Goal: Task Accomplishment & Management: Complete application form

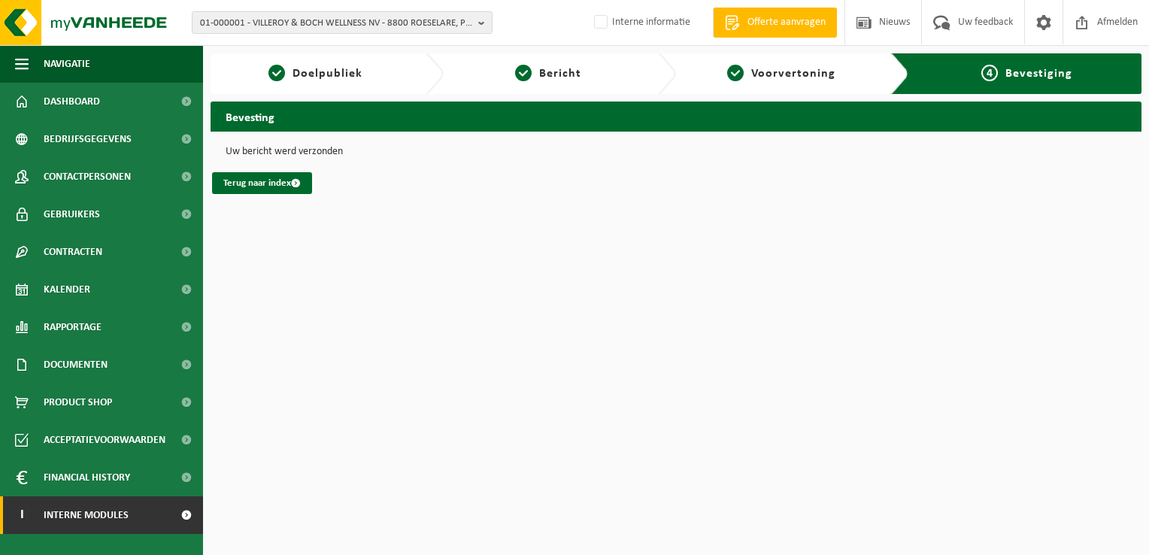
click at [131, 516] on link "I Interne modules" at bounding box center [101, 515] width 203 height 38
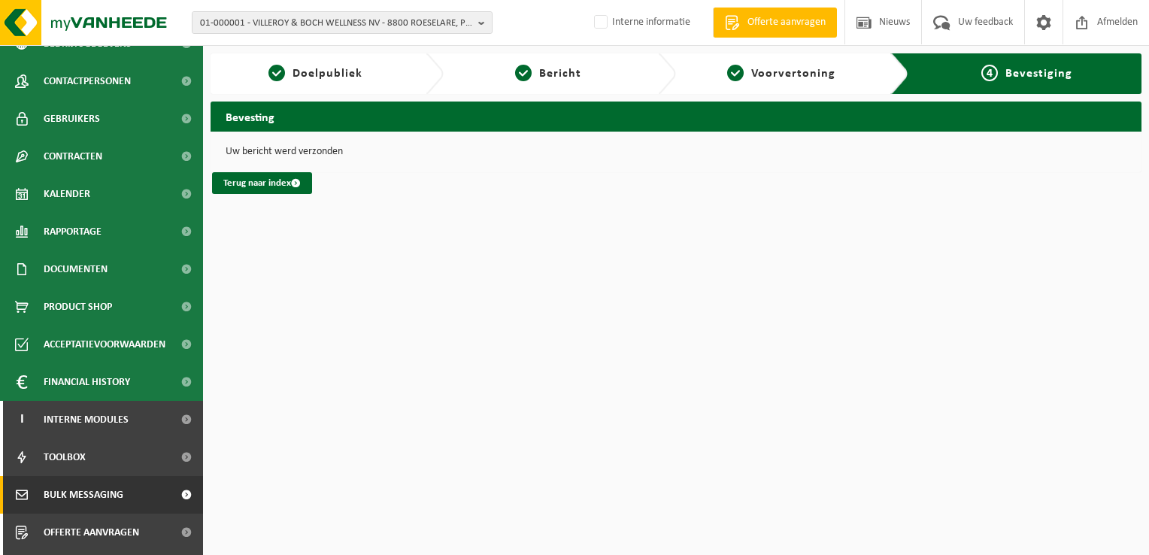
scroll to position [129, 0]
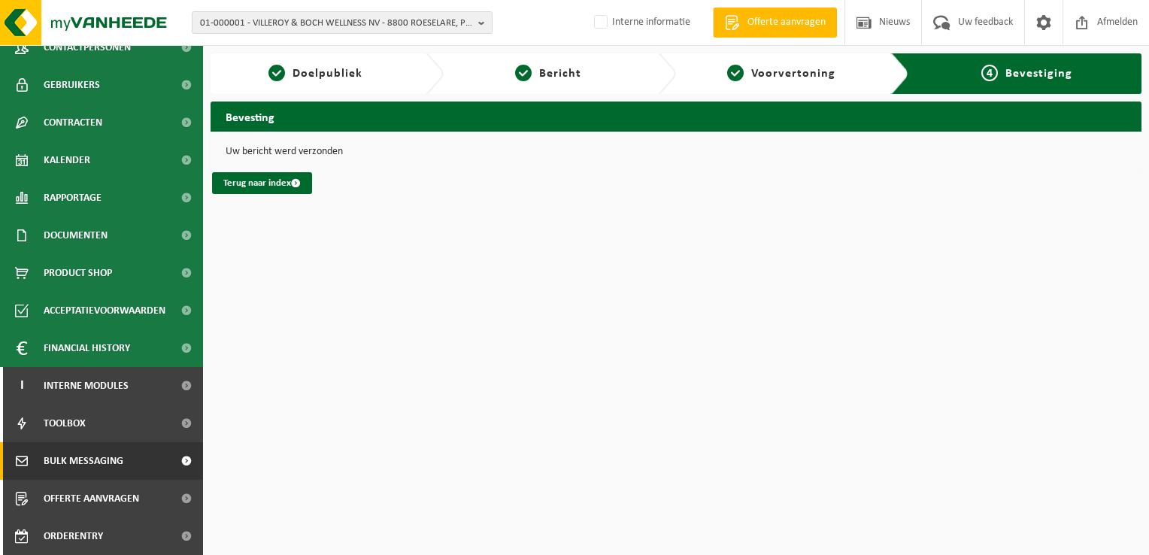
click at [80, 459] on span "Bulk Messaging" at bounding box center [84, 461] width 80 height 38
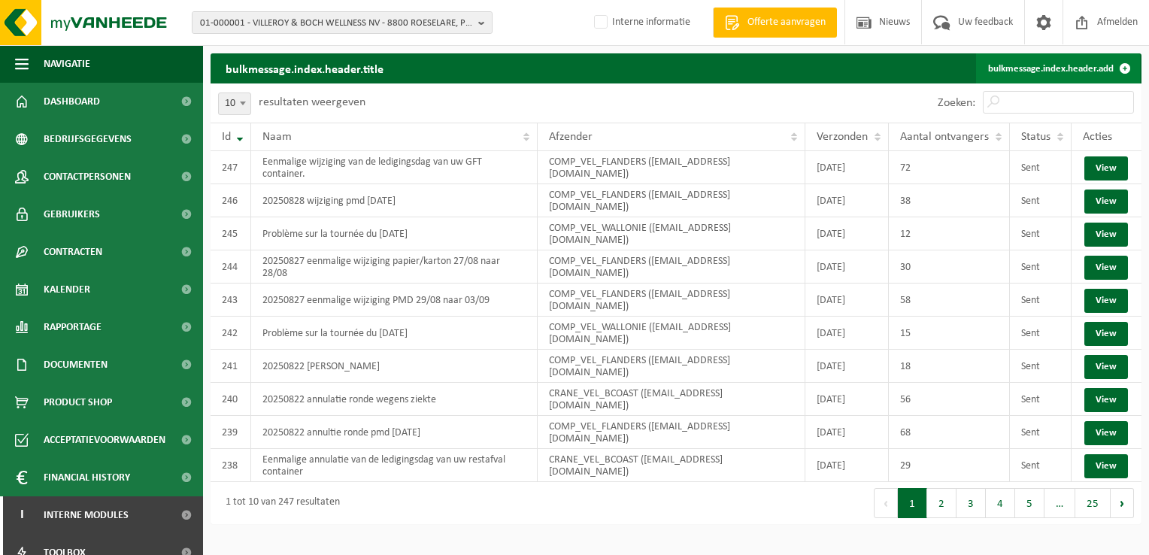
click at [1014, 71] on link "bulkmessage.index.header.add" at bounding box center [1058, 68] width 164 height 30
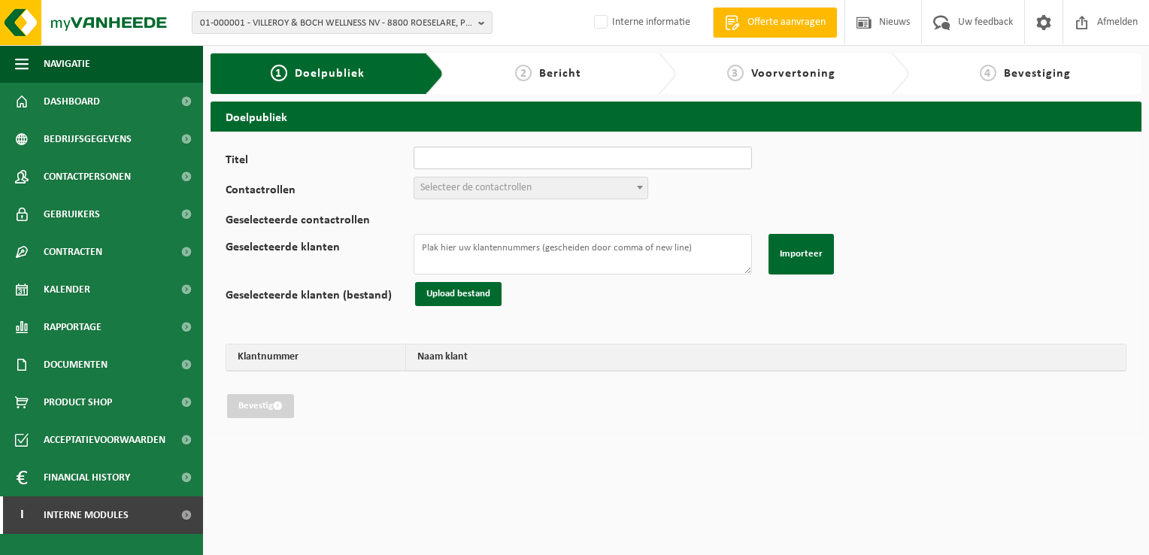
click at [484, 156] on input "Titel" at bounding box center [583, 158] width 338 height 23
click at [431, 158] on input "Titel" at bounding box center [583, 158] width 338 height 23
type input "V"
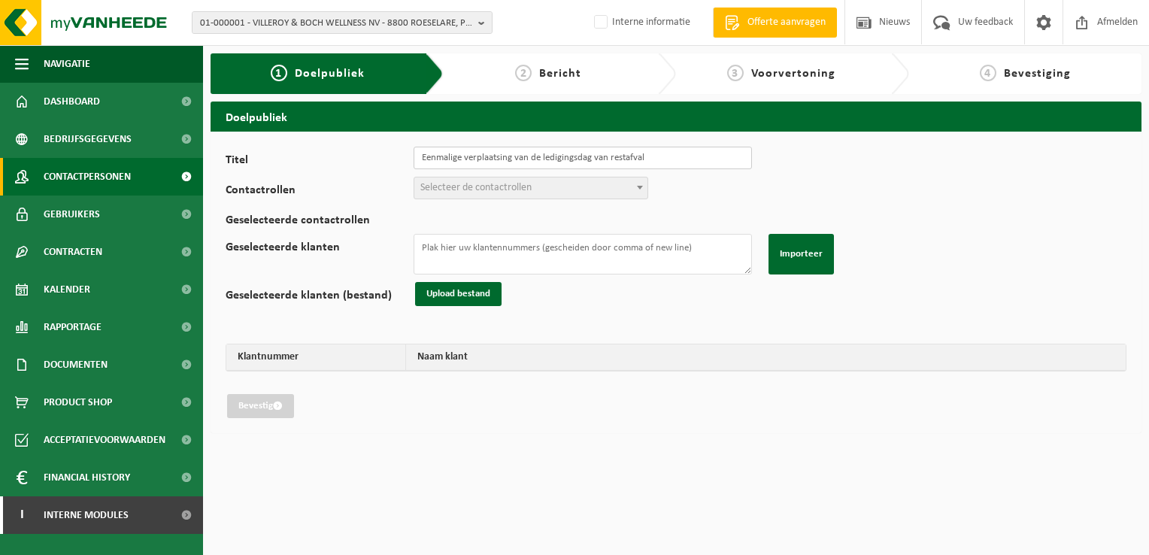
type input "Eenmalige verplaatsing van de ledigingsdag van restafval"
click at [626, 257] on textarea "Geselecteerde klanten" at bounding box center [583, 254] width 338 height 41
paste textarea "01-096764 10-536701 10-536701 10-721270 01-900494 01-055293 02-012306 01-053170…"
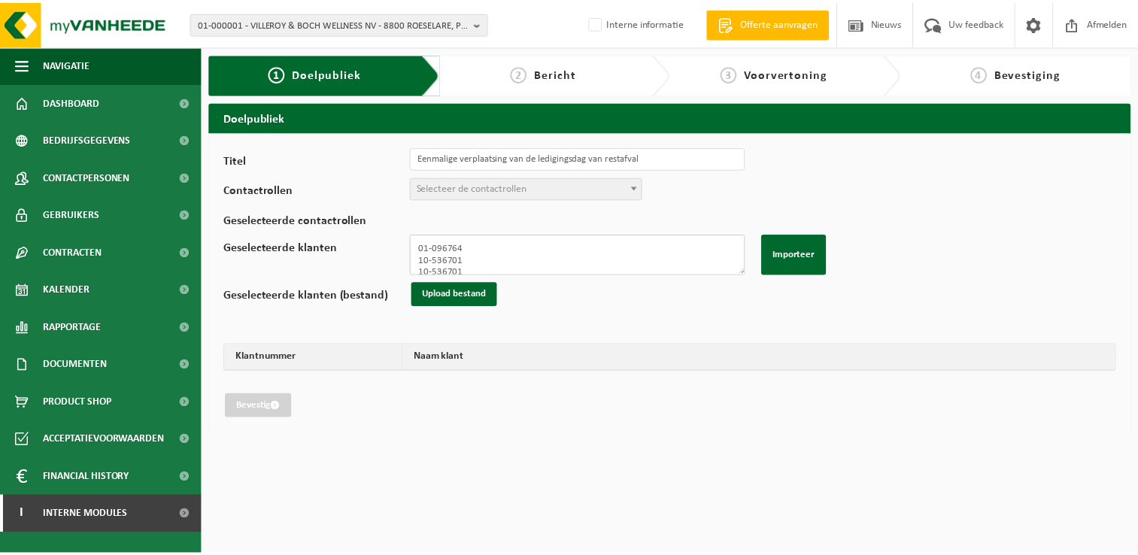
scroll to position [186, 0]
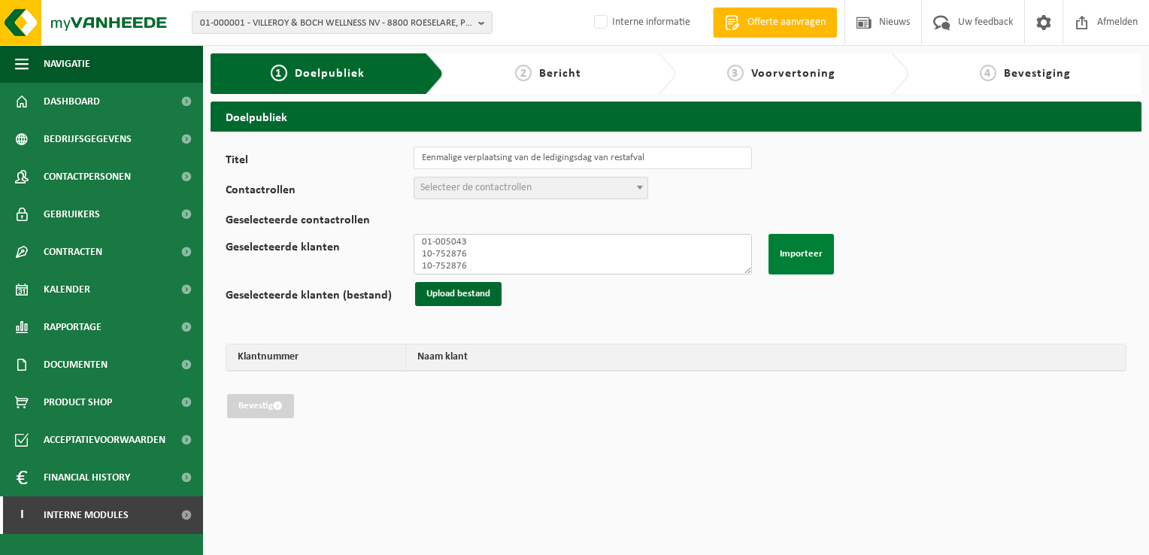
type textarea "01-096764 10-536701 10-536701 10-721270 01-900494 01-055293 02-012306 01-053170…"
click at [796, 246] on button "Importeer" at bounding box center [800, 254] width 65 height 41
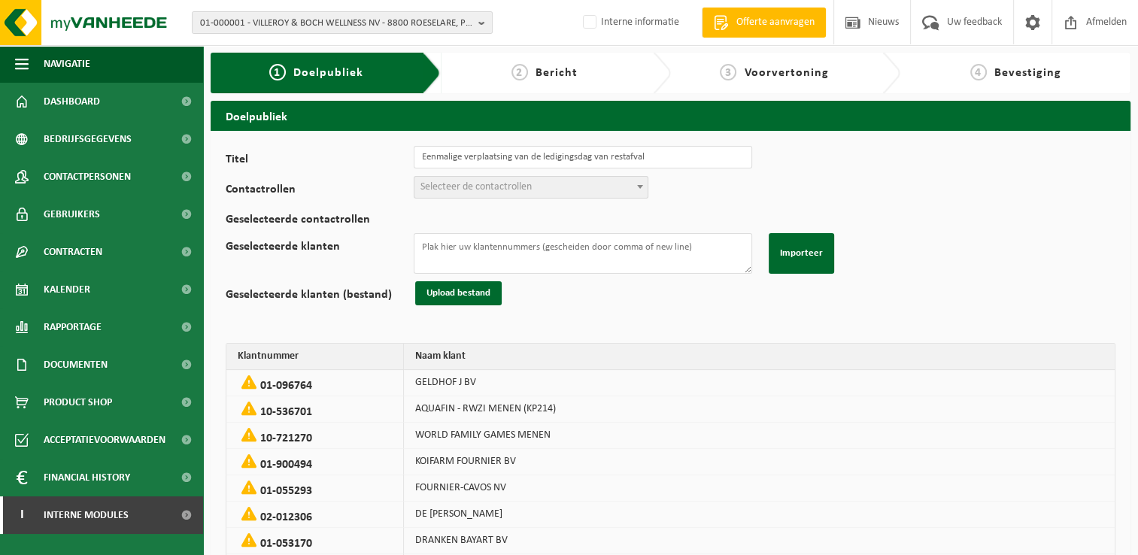
scroll to position [0, 0]
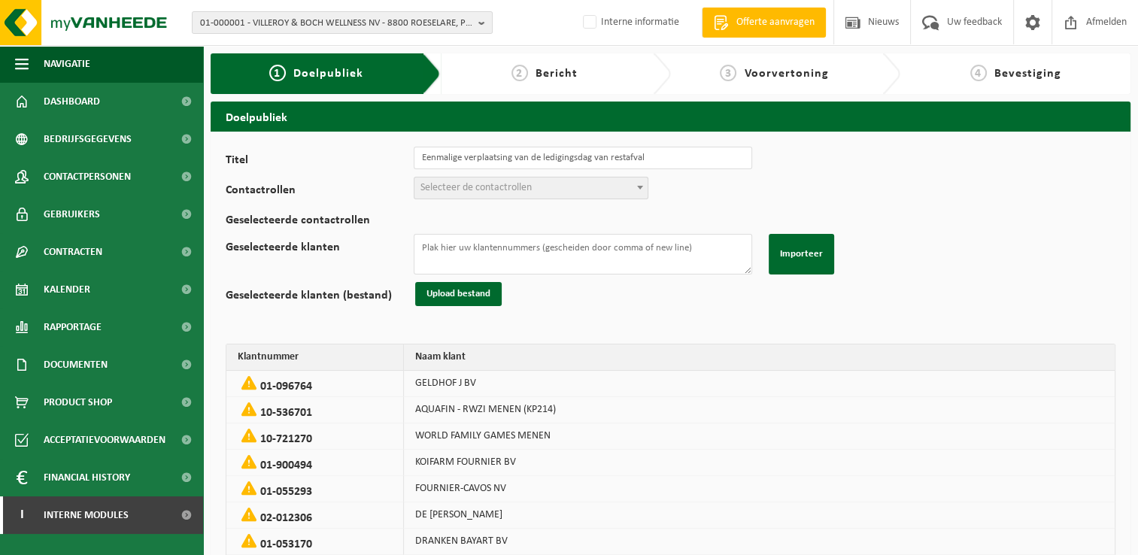
click at [447, 190] on span "Selecteer de contactrollen" at bounding box center [475, 187] width 111 height 11
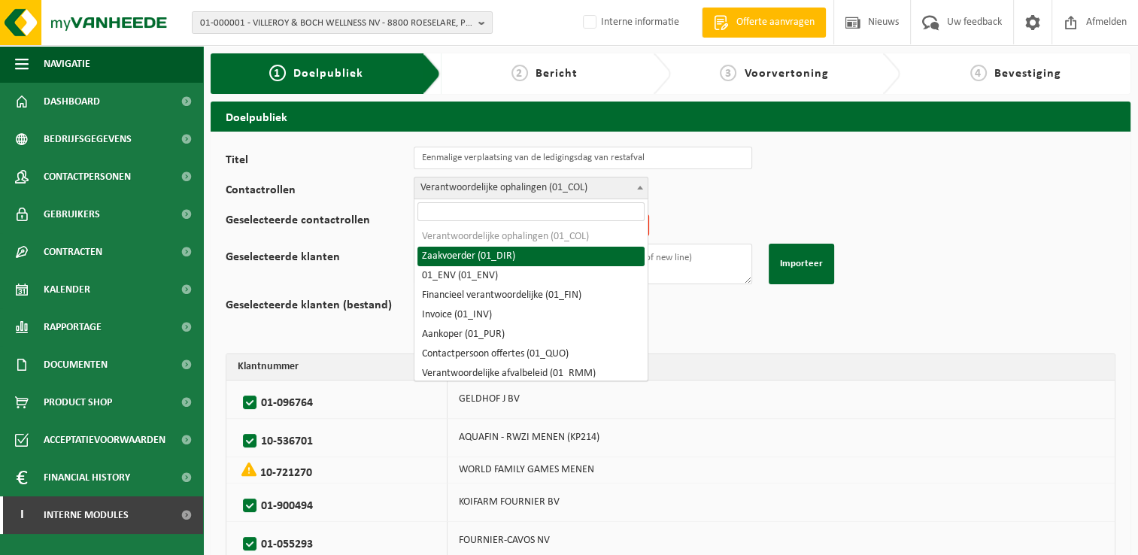
click at [472, 185] on span "Verantwoordelijke ophalingen (01_COL)" at bounding box center [530, 187] width 233 height 21
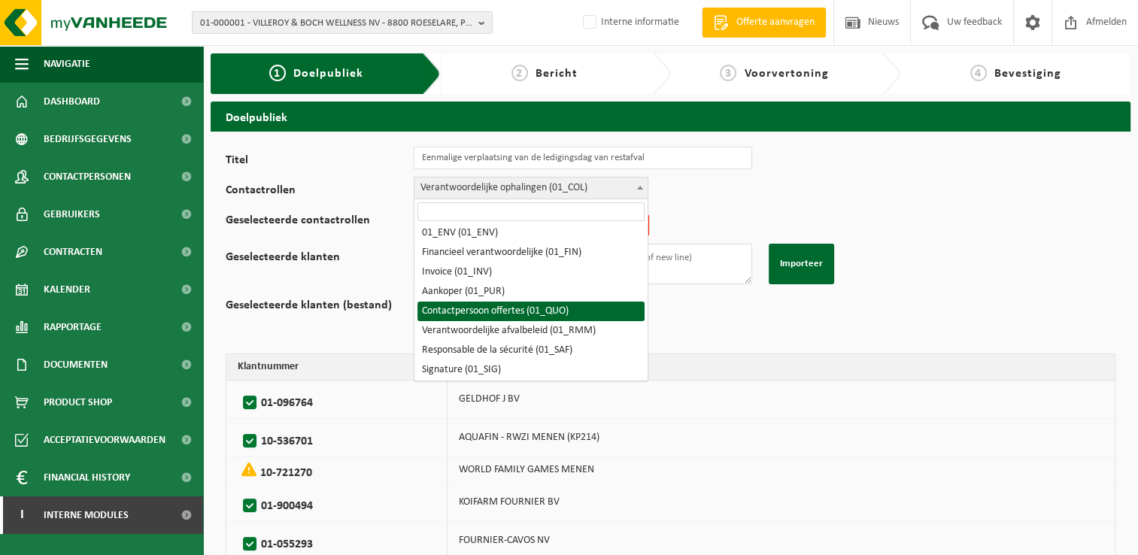
scroll to position [75, 0]
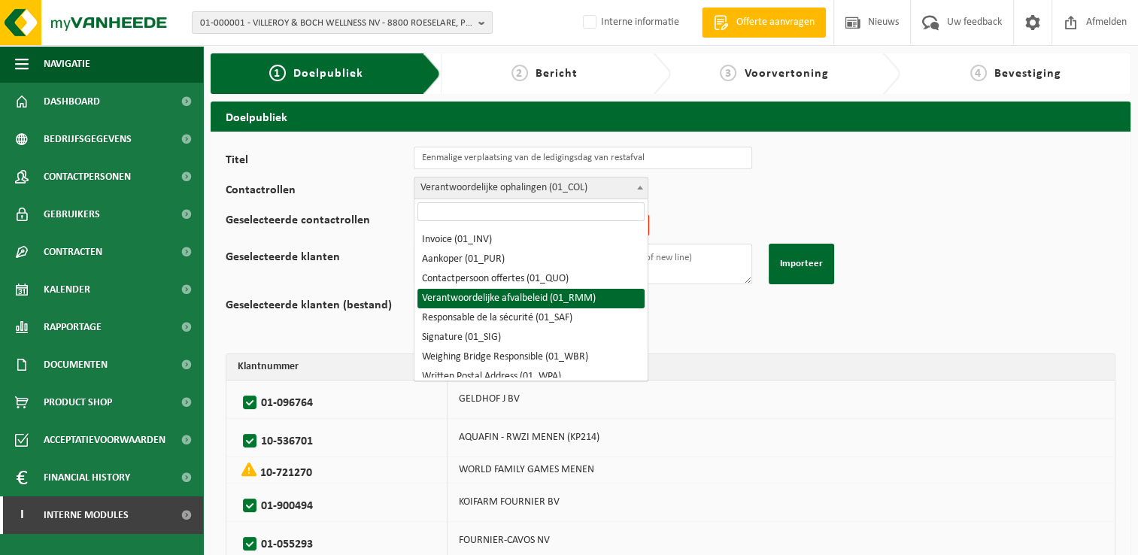
select select "01_RMM"
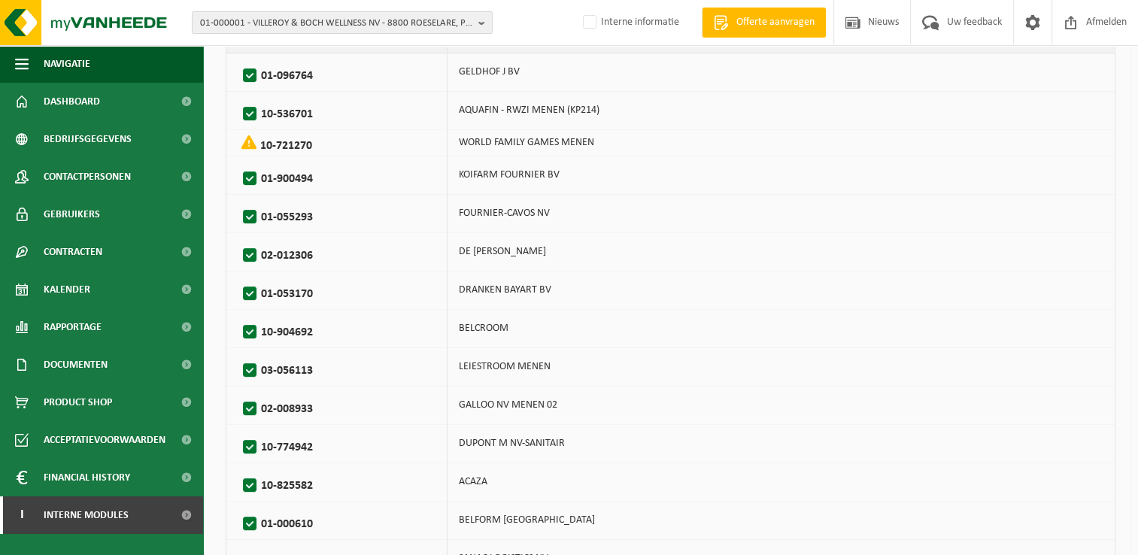
scroll to position [514, 0]
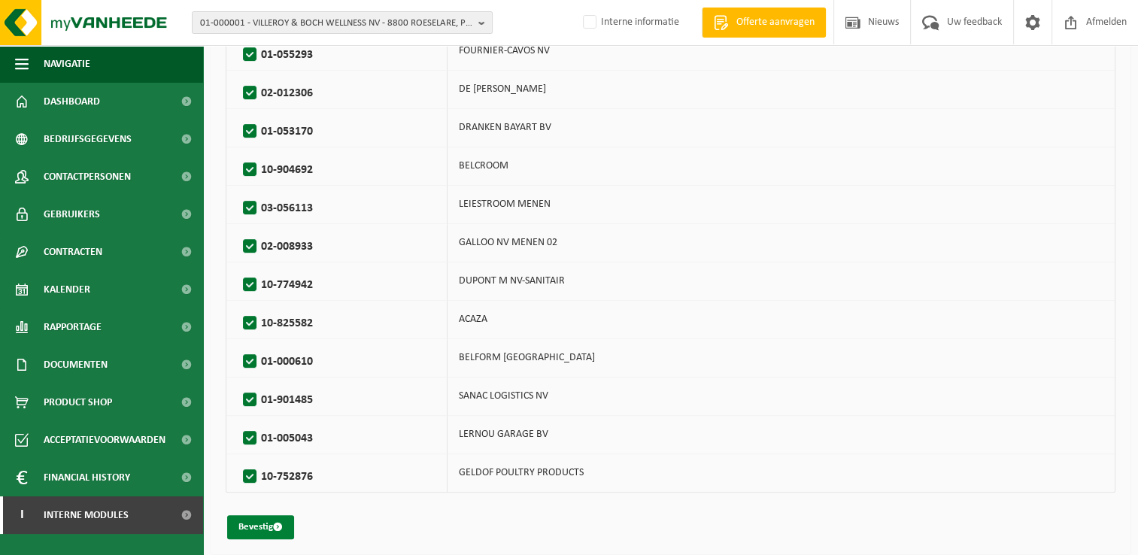
click at [258, 520] on button "Bevestig" at bounding box center [260, 527] width 67 height 24
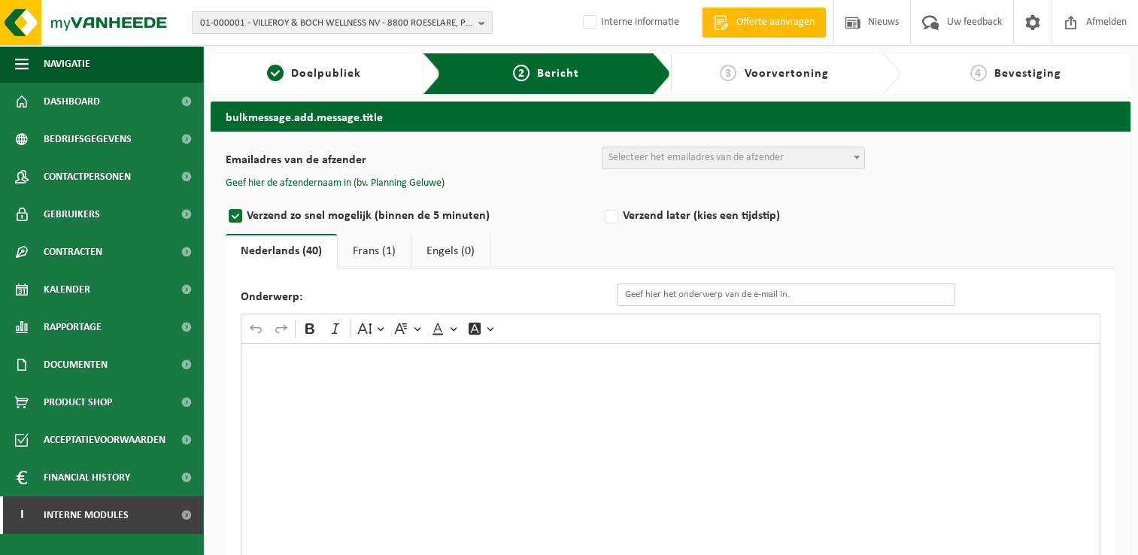
click at [669, 298] on input "Onderwerp:" at bounding box center [786, 294] width 338 height 23
type input "Eenmalige wijziging van de ledigingsdag van uw restafval container"
click at [520, 387] on div "Rich Text Editor. Editing area: main. Press Alt+0 for help." at bounding box center [670, 493] width 859 height 301
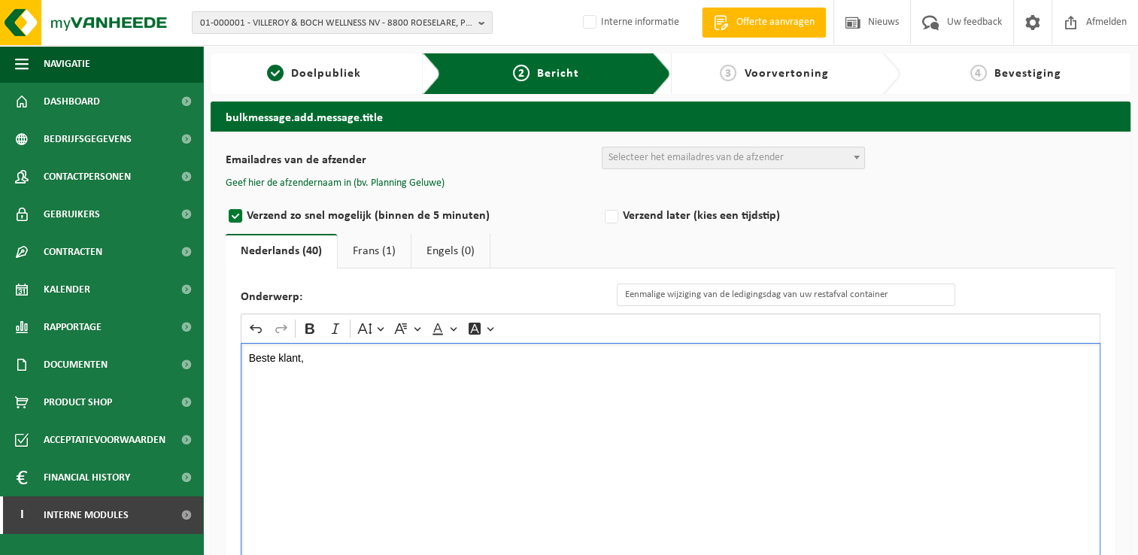
click at [334, 474] on div "Beste klant," at bounding box center [670, 493] width 859 height 301
drag, startPoint x: 310, startPoint y: 353, endPoint x: 180, endPoint y: 353, distance: 129.3
click at [180, 353] on div "Navigatie Offerte aanvragen Nieuws Uw feedback Afmelden Dashboard Bedrijfsgegev…" at bounding box center [569, 352] width 1138 height 705
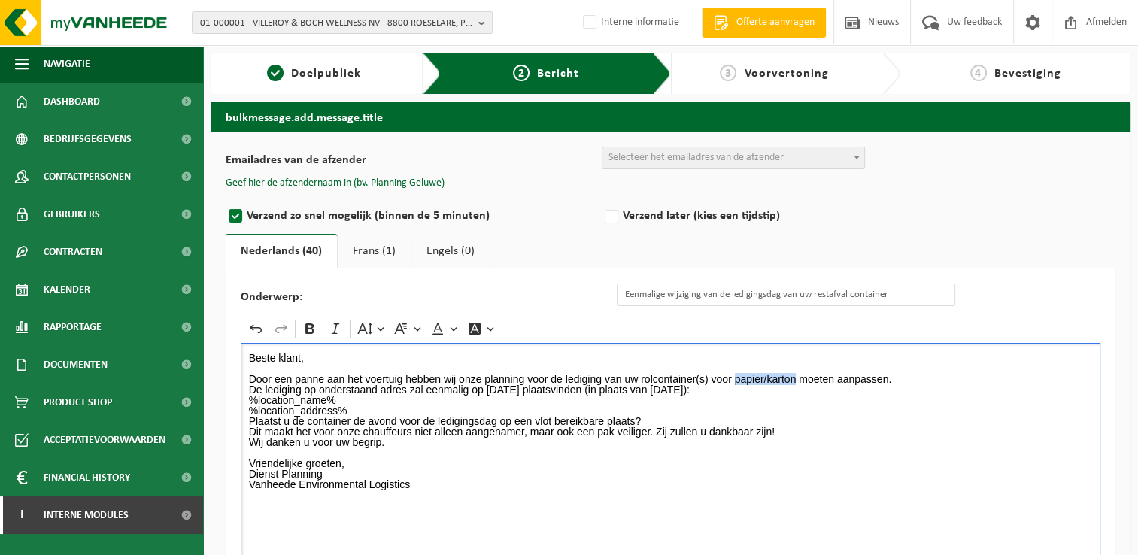
drag, startPoint x: 794, startPoint y: 377, endPoint x: 734, endPoint y: 374, distance: 60.2
click at [734, 374] on p "Door een panne aan het voertuig hebben wij onze planning voor de lediging van u…" at bounding box center [671, 379] width 844 height 32
drag, startPoint x: 522, startPoint y: 385, endPoint x: 488, endPoint y: 387, distance: 33.9
click at [488, 387] on p "Door een panne aan het voertuig hebben wij onze planning voor de lediging van u…" at bounding box center [671, 379] width 844 height 32
drag, startPoint x: 749, startPoint y: 384, endPoint x: 728, endPoint y: 384, distance: 21.1
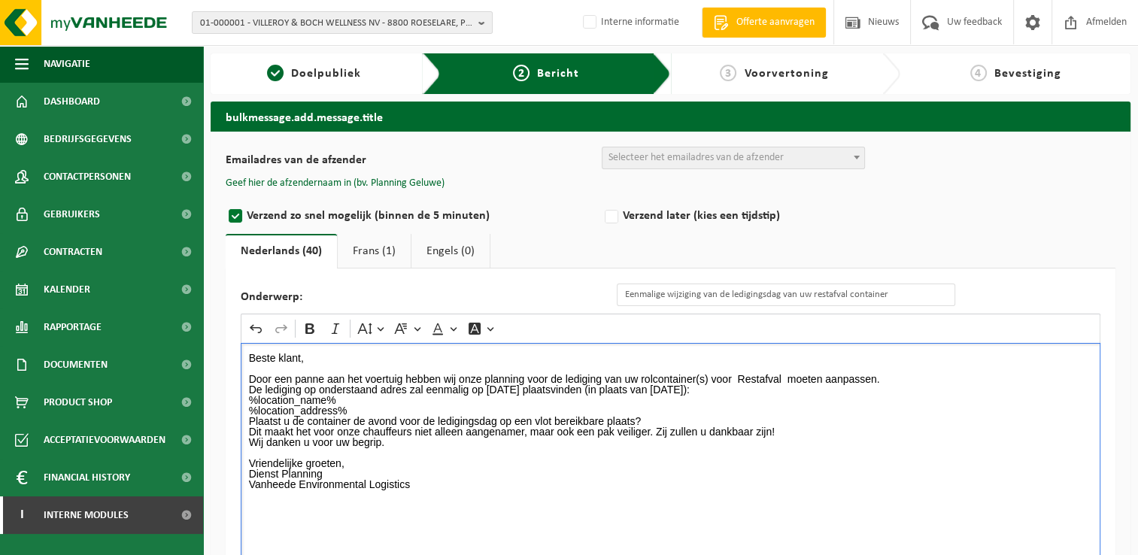
click at [728, 384] on p "Door een panne aan het voertuig hebben wij onze planning voor de lediging van u…" at bounding box center [671, 379] width 844 height 32
click at [853, 395] on p "%location_name% %location_address%" at bounding box center [671, 405] width 844 height 21
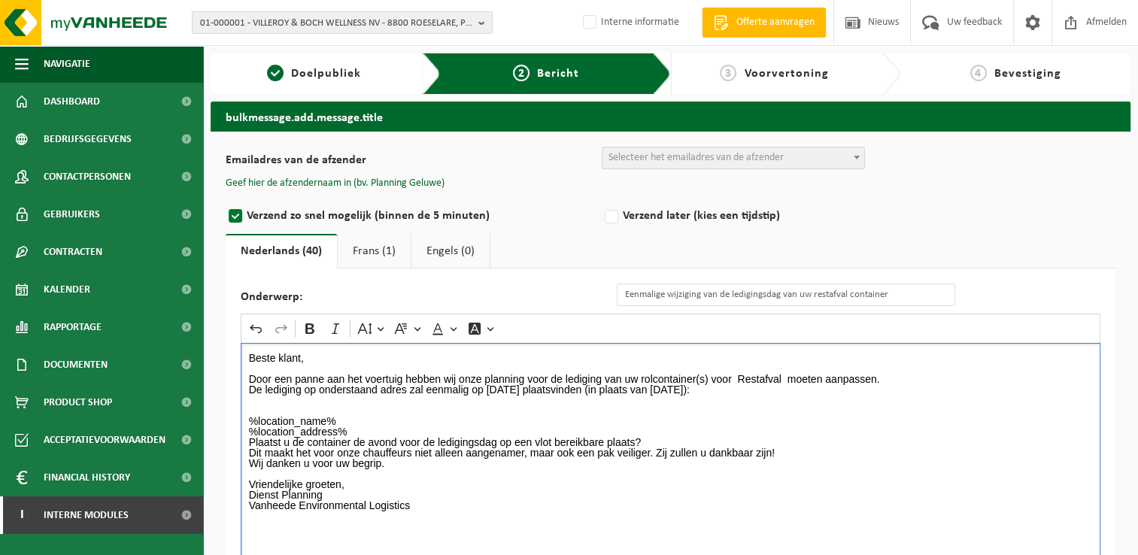
click at [368, 427] on p "%location_address%" at bounding box center [671, 431] width 844 height 11
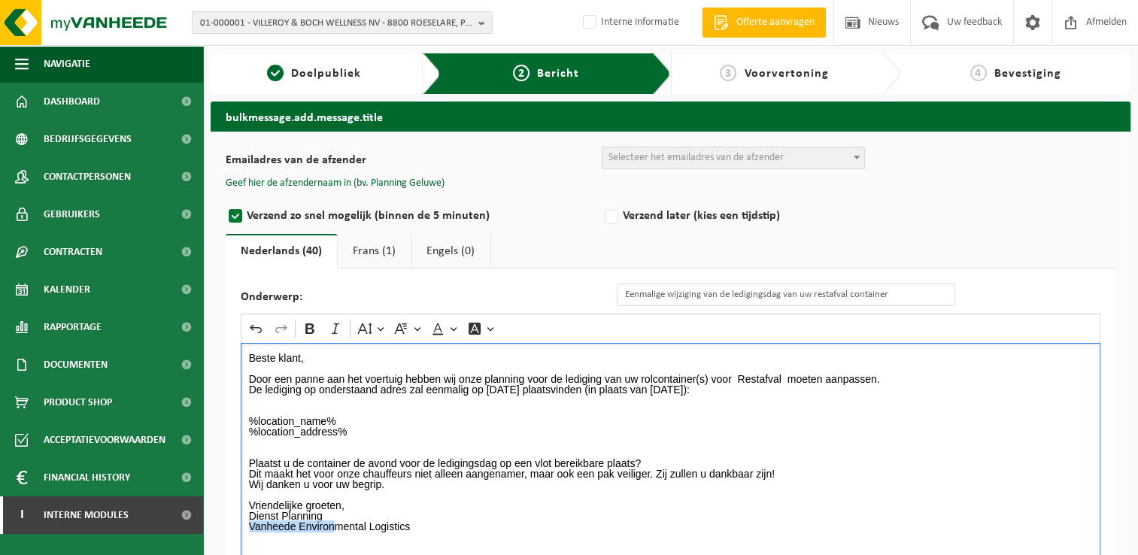
drag, startPoint x: 335, startPoint y: 520, endPoint x: 251, endPoint y: 522, distance: 84.2
click at [251, 522] on p "Dienst Planning Vanheede Environmental Logistics" at bounding box center [671, 527] width 844 height 32
click at [341, 519] on p "Dienst Planning Vanheede Environmental Logistics" at bounding box center [671, 527] width 844 height 32
drag, startPoint x: 340, startPoint y: 517, endPoint x: 229, endPoint y: 515, distance: 111.3
click at [229, 515] on div "Onderwerp: Eenmalige wijziging van de ledigingsdag van uw restafval container R…" at bounding box center [671, 463] width 890 height 390
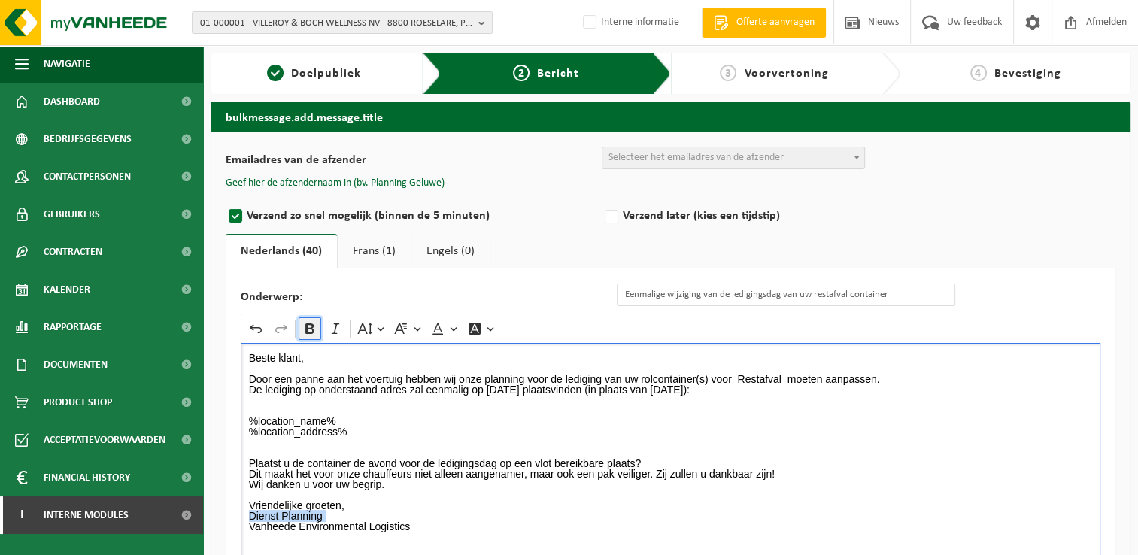
click at [313, 329] on icon "Editor toolbar" at bounding box center [309, 328] width 9 height 11
drag, startPoint x: 596, startPoint y: 386, endPoint x: 452, endPoint y: 327, distance: 156.1
click at [477, 387] on p "Door een panne aan het voertuig hebben wij onze planning voor de lediging van u…" at bounding box center [671, 379] width 844 height 32
click at [310, 326] on icon "Editor toolbar" at bounding box center [309, 328] width 9 height 11
click at [693, 426] on p "%location_address%" at bounding box center [671, 431] width 844 height 11
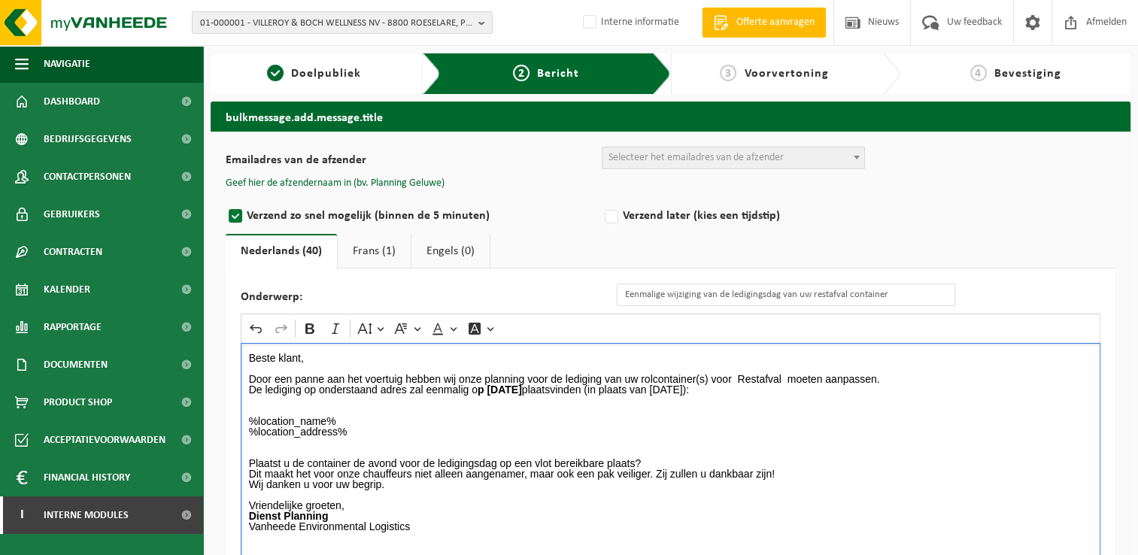
drag, startPoint x: 834, startPoint y: 388, endPoint x: 732, endPoint y: 386, distance: 101.5
click at [732, 386] on p "Door een panne aan het voertuig hebben wij onze planning voor de lediging van u…" at bounding box center [671, 379] width 844 height 32
click at [303, 328] on icon "Editor toolbar" at bounding box center [309, 328] width 15 height 15
click at [479, 390] on strong "p Donderdag 04/09/2025" at bounding box center [499, 389] width 44 height 12
drag, startPoint x: 485, startPoint y: 390, endPoint x: 477, endPoint y: 390, distance: 8.3
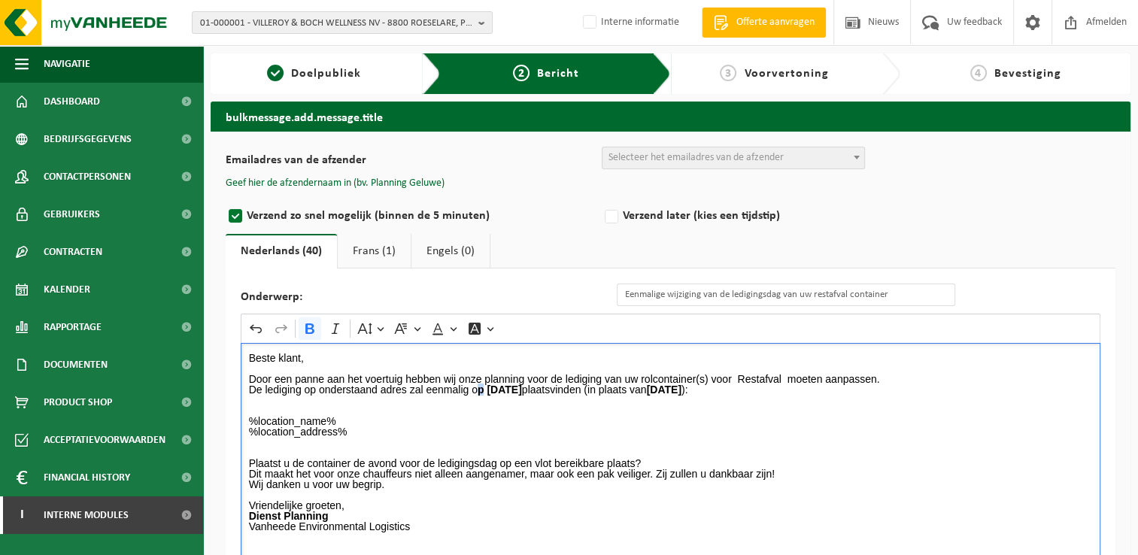
click at [477, 390] on strong "p Donderdag 04/09/2025" at bounding box center [499, 389] width 44 height 12
click at [310, 328] on icon "Editor toolbar" at bounding box center [309, 328] width 9 height 11
drag, startPoint x: 429, startPoint y: 420, endPoint x: 443, endPoint y: 433, distance: 19.1
click at [429, 420] on p "%location_name%" at bounding box center [671, 421] width 844 height 11
click at [361, 252] on link "Frans (1)" at bounding box center [374, 251] width 73 height 35
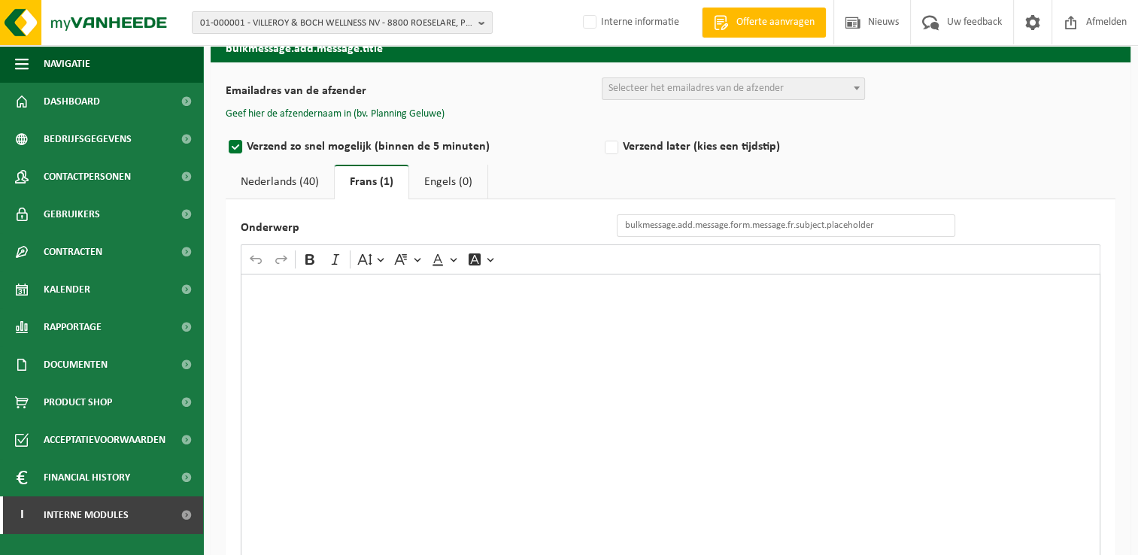
scroll to position [148, 0]
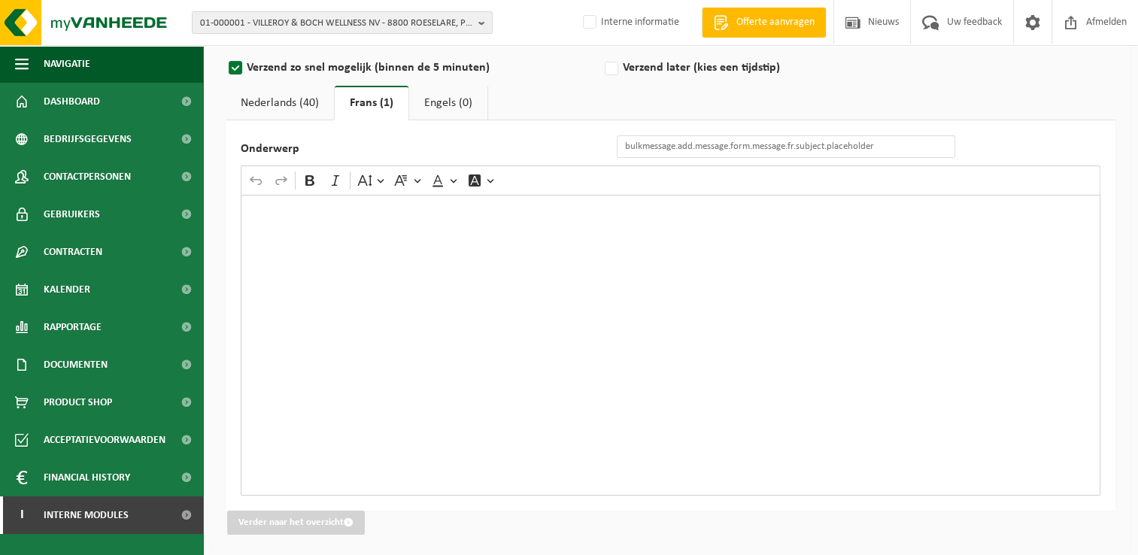
click at [285, 104] on link "Nederlands (40)" at bounding box center [280, 103] width 108 height 35
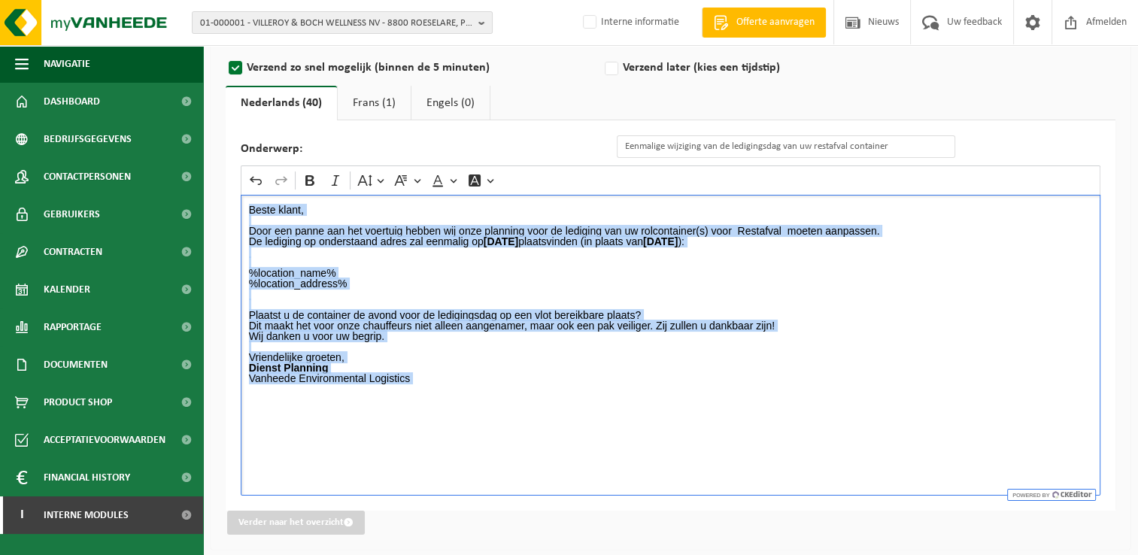
drag, startPoint x: 411, startPoint y: 386, endPoint x: 246, endPoint y: 199, distance: 250.4
click at [246, 199] on div "Beste klant, Door een panne aan het voertuig hebben wij onze planning voor de l…" at bounding box center [670, 345] width 859 height 301
copy div "Beste klant, Door een panne aan het voertuig hebben wij onze planning voor de l…"
click at [370, 104] on link "Frans (1)" at bounding box center [374, 103] width 73 height 35
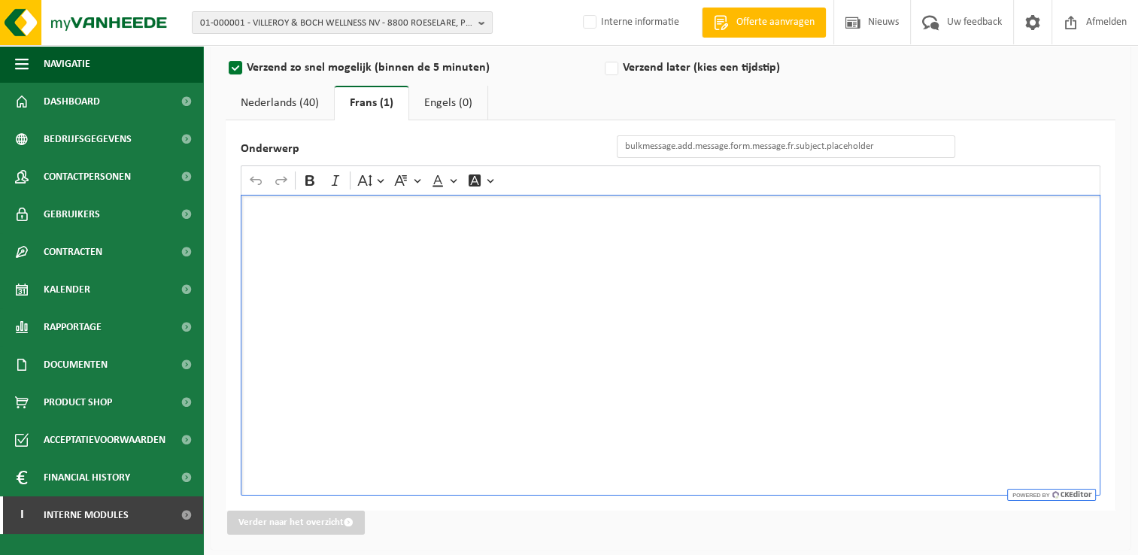
click at [325, 215] on div "Rich Text Editor. Editing area: main. Press Alt+0 for help." at bounding box center [670, 345] width 859 height 301
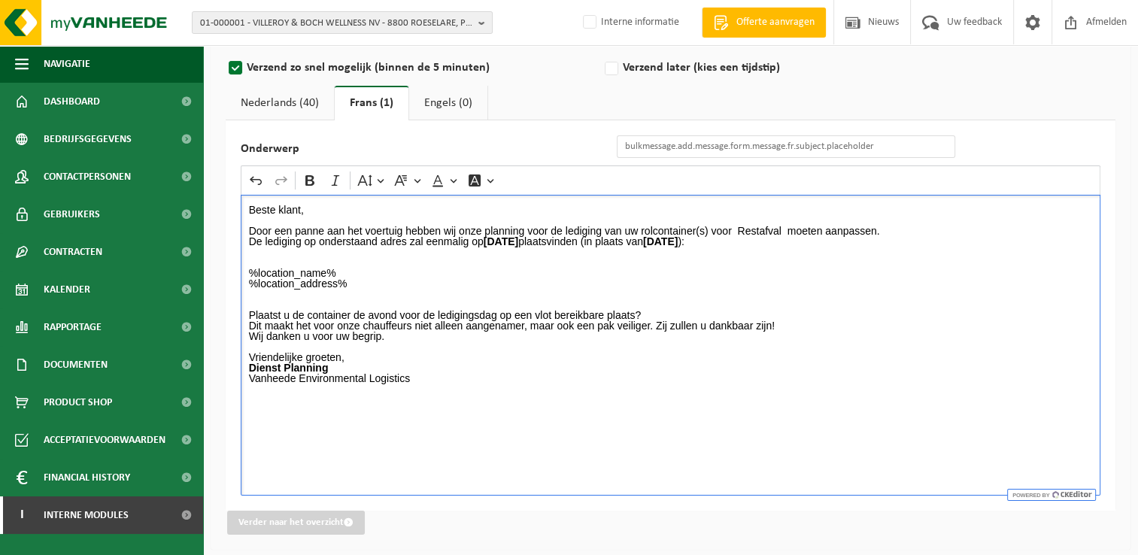
click at [283, 107] on link "Nederlands (40)" at bounding box center [280, 103] width 108 height 35
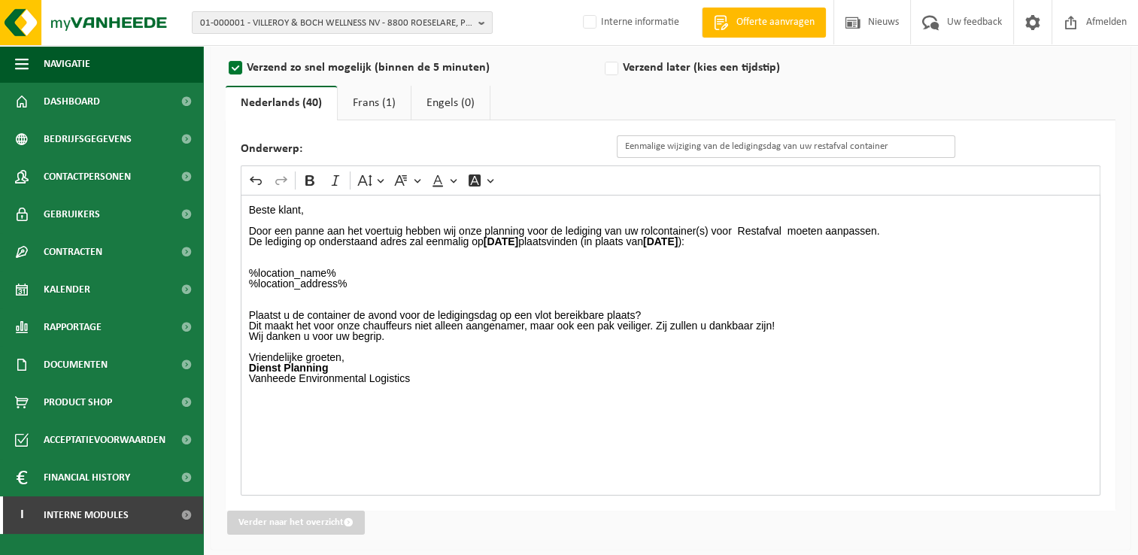
drag, startPoint x: 903, startPoint y: 146, endPoint x: 599, endPoint y: 149, distance: 303.8
click at [600, 149] on div "Onderwerp: Eenmalige wijziging van de ledigingsdag van uw restafval container" at bounding box center [605, 146] width 729 height 23
click at [369, 99] on link "Frans (1)" at bounding box center [374, 103] width 73 height 35
click at [677, 152] on input "Onderwerp" at bounding box center [786, 146] width 338 height 23
paste input "Eenmalige wijziging van de ledigingsdag van uw restafval container"
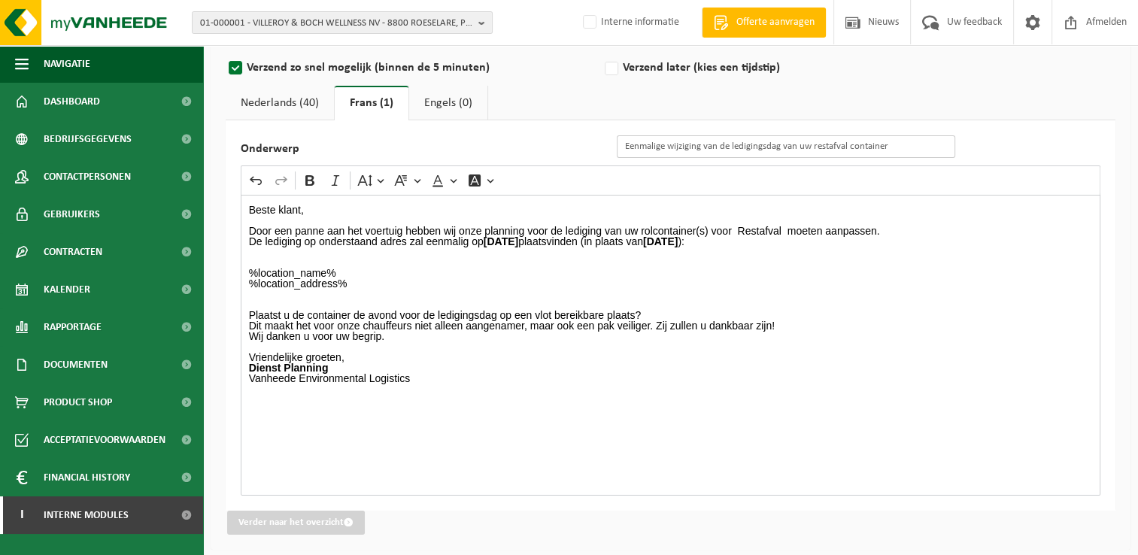
type input "Eenmalige wijziging van de ledigingsdag van uw restafval container"
click at [669, 381] on p "Dienst Planning Vanheede Environmental Logistics" at bounding box center [671, 378] width 844 height 32
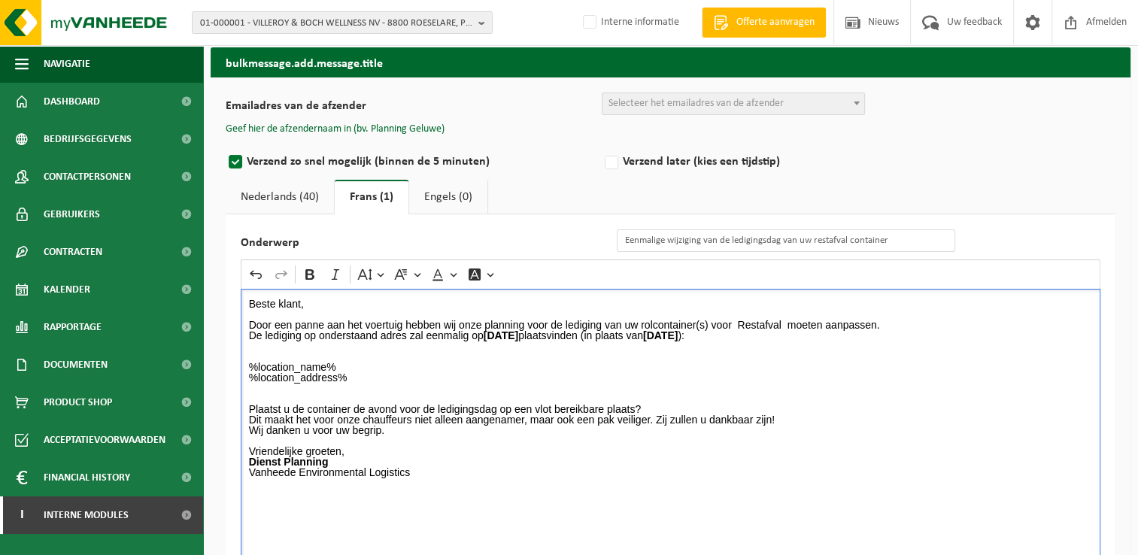
scroll to position [0, 0]
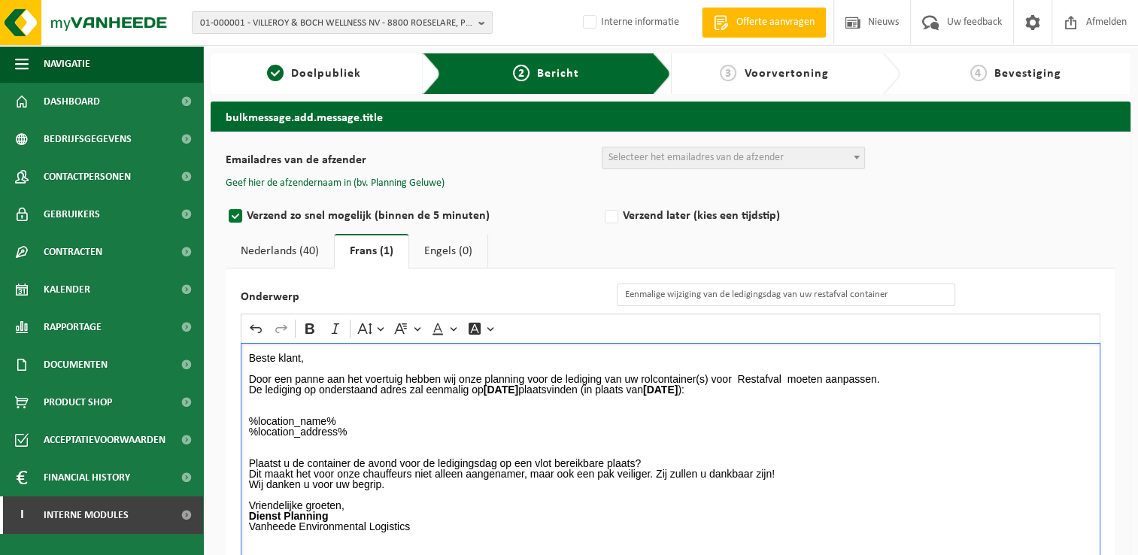
click at [647, 155] on span "Selecteer het emailadres van de afzender" at bounding box center [695, 157] width 175 height 11
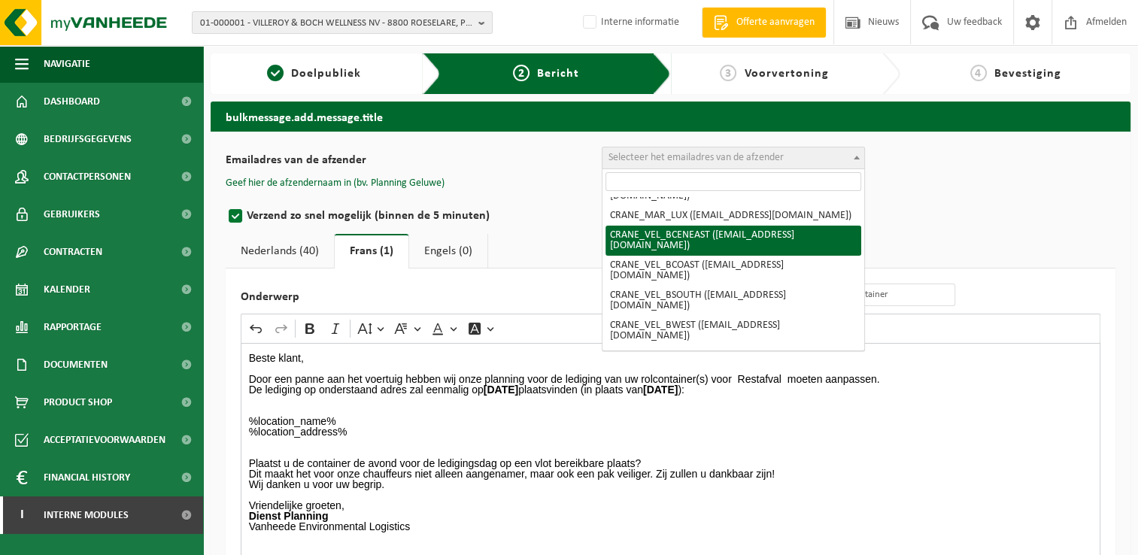
scroll to position [301, 0]
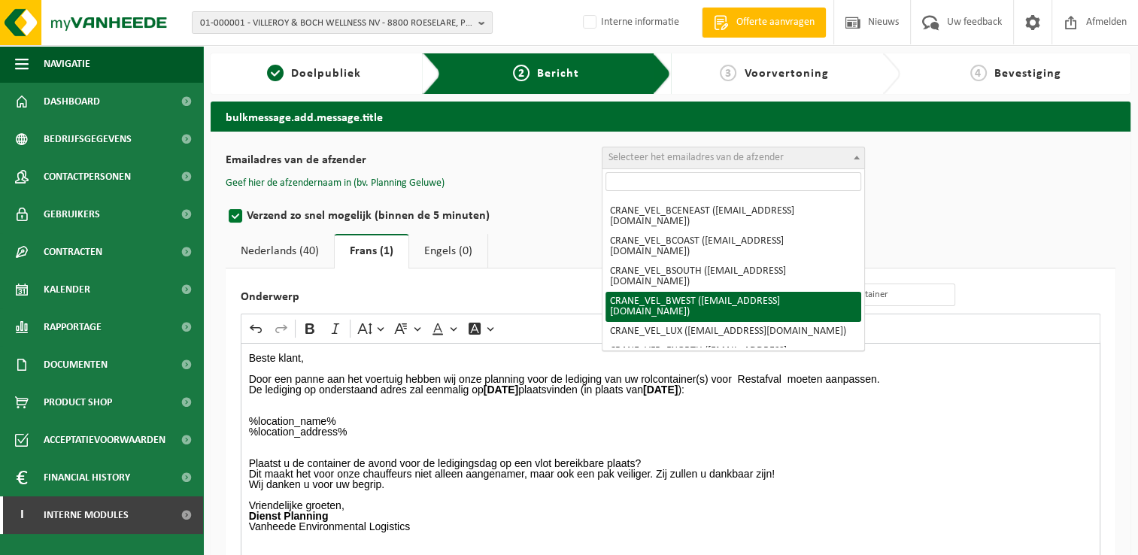
drag, startPoint x: 694, startPoint y: 325, endPoint x: 662, endPoint y: 302, distance: 39.4
select select "CRANE_VEL_BWEST"
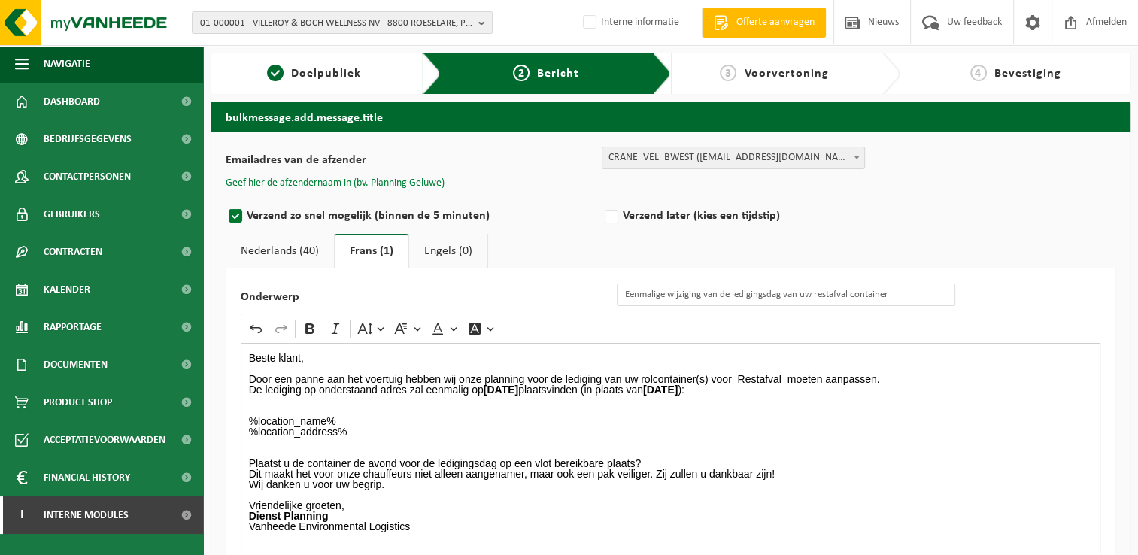
click at [417, 180] on button "Geef hier de afzendernaam in (bv. Planning Geluwe)" at bounding box center [335, 184] width 219 height 14
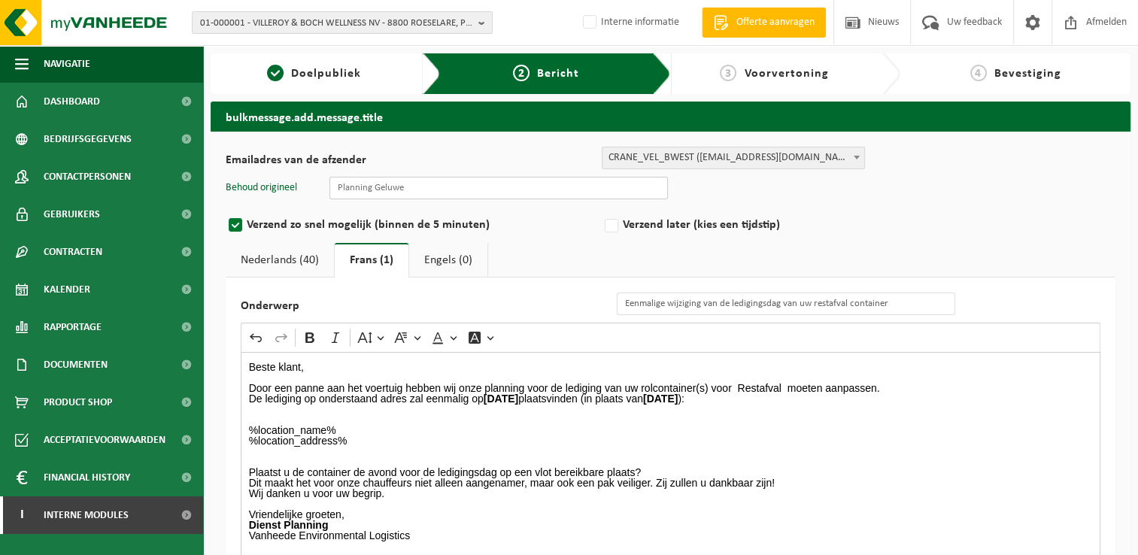
click at [457, 194] on input "text" at bounding box center [498, 188] width 338 height 23
type input "Planning Geluwe"
click at [920, 243] on ul "Nederlands (40) Frans (1) Engels (0)" at bounding box center [671, 260] width 890 height 35
click at [289, 257] on link "Nederlands (40)" at bounding box center [280, 260] width 108 height 35
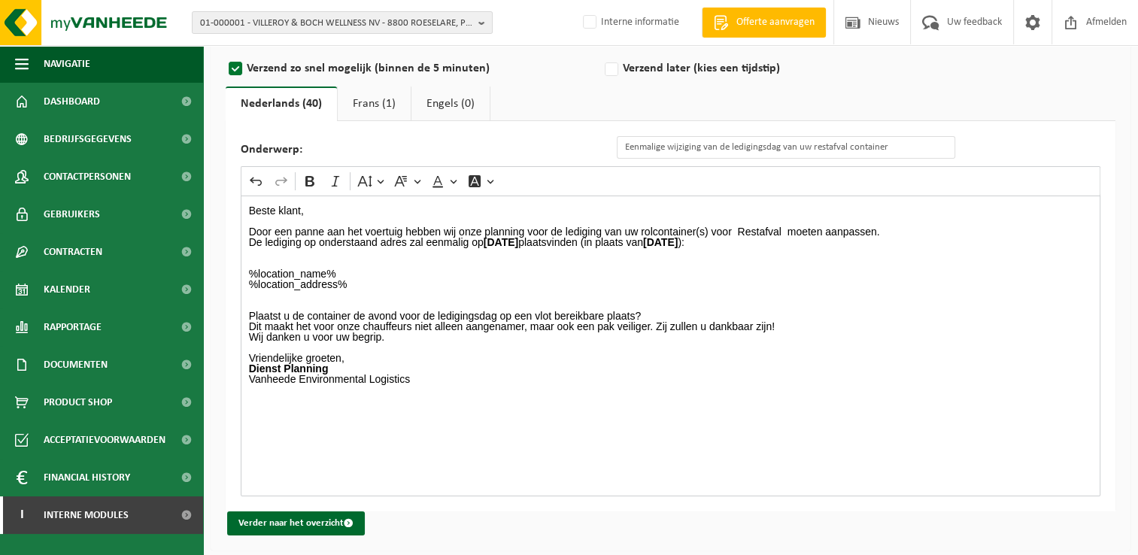
scroll to position [158, 0]
click at [280, 519] on button "Verder naar het overzicht" at bounding box center [296, 522] width 138 height 24
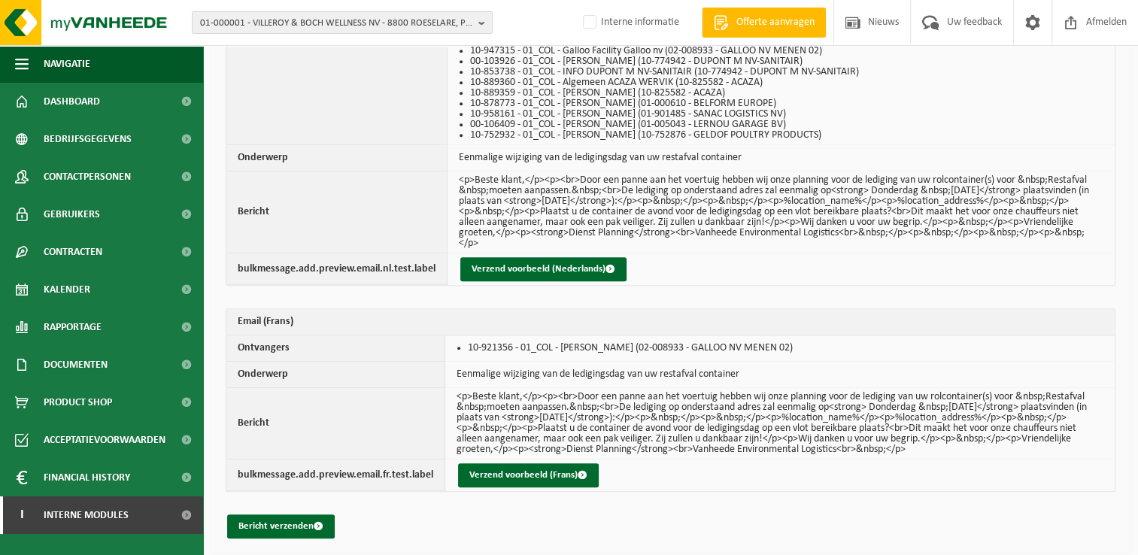
scroll to position [766, 0]
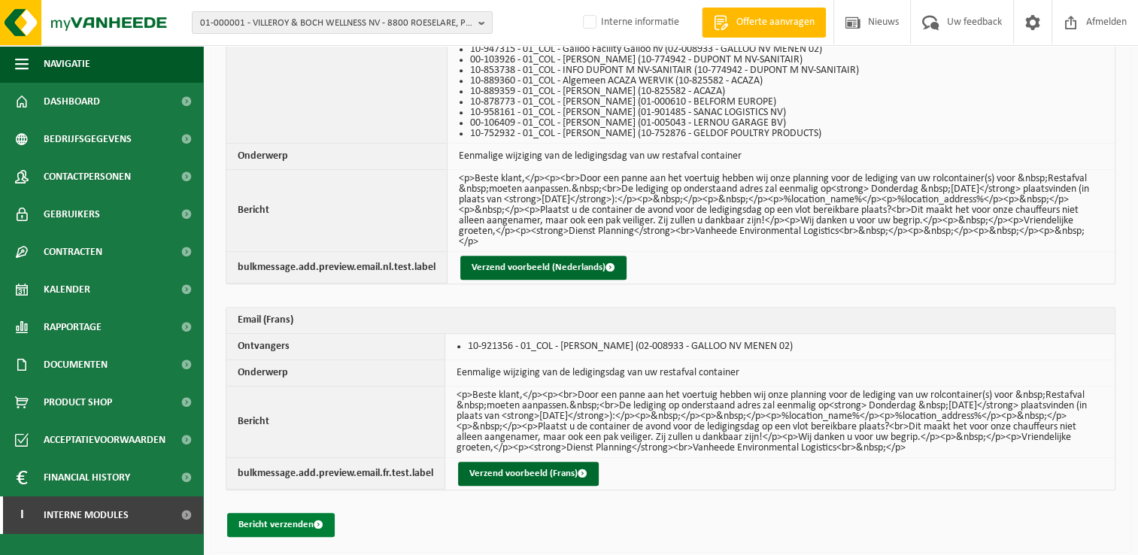
click at [268, 517] on button "Bericht verzenden" at bounding box center [281, 525] width 108 height 24
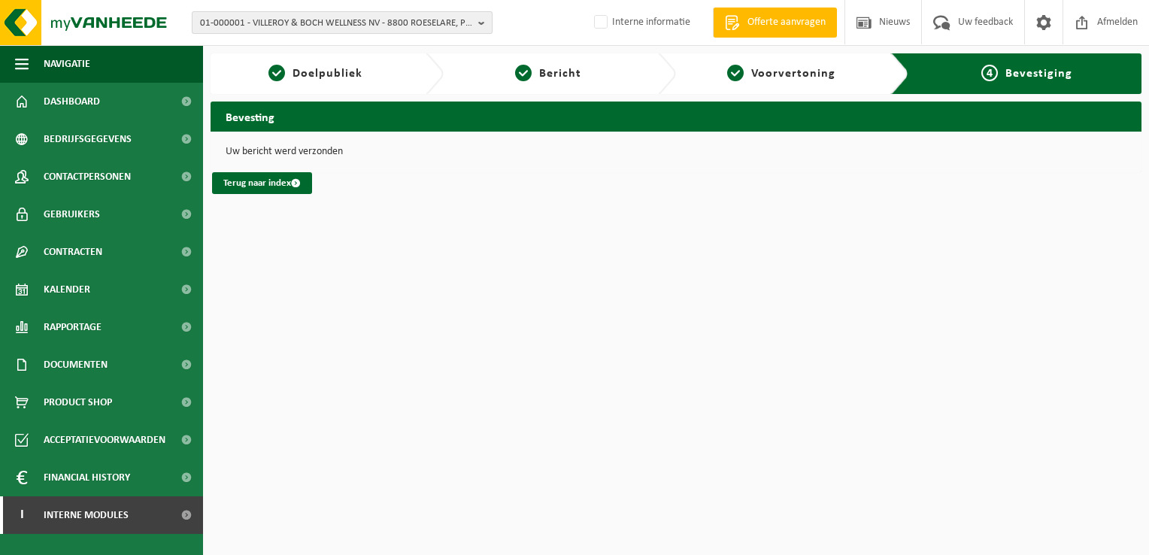
click at [240, 17] on span "01-000001 - VILLEROY & BOCH WELLNESS NV - 8800 ROESELARE, POPULIERSTRAAT 1" at bounding box center [336, 23] width 272 height 23
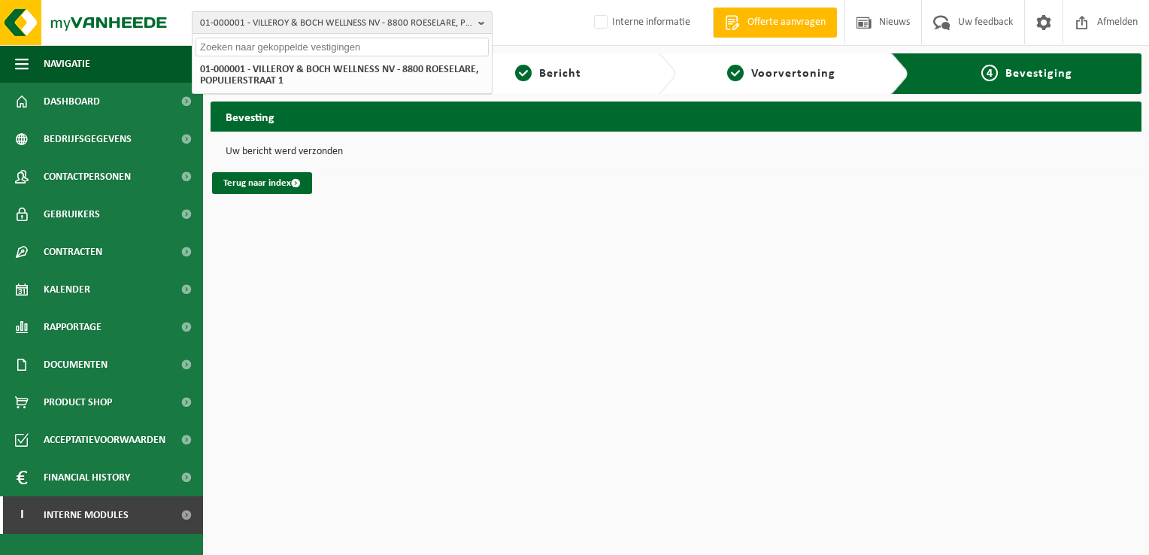
paste input "10-738901"
type input "10-738901"
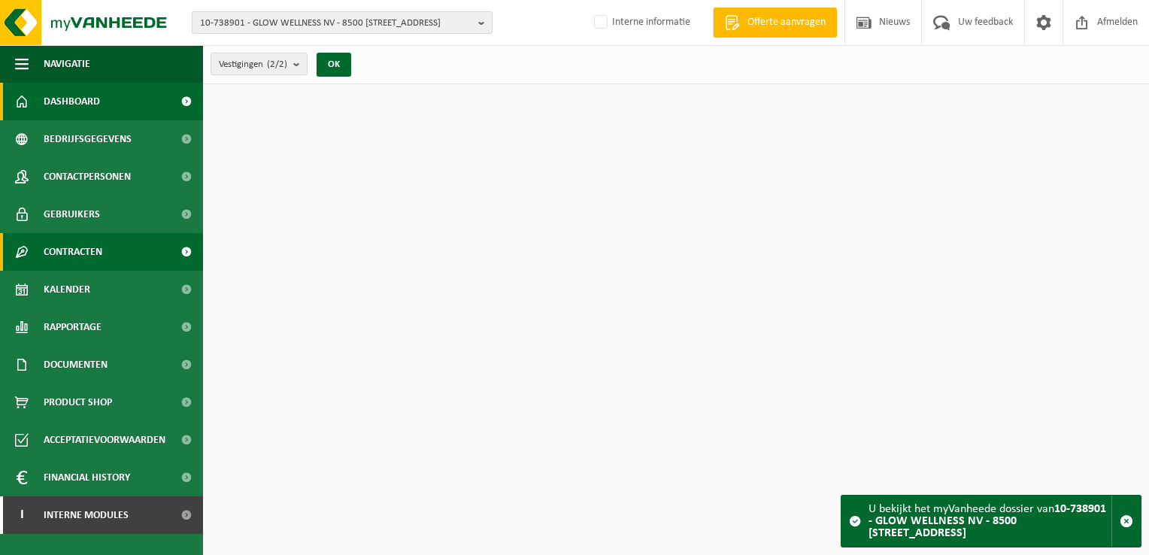
click at [72, 254] on span "Contracten" at bounding box center [73, 252] width 59 height 38
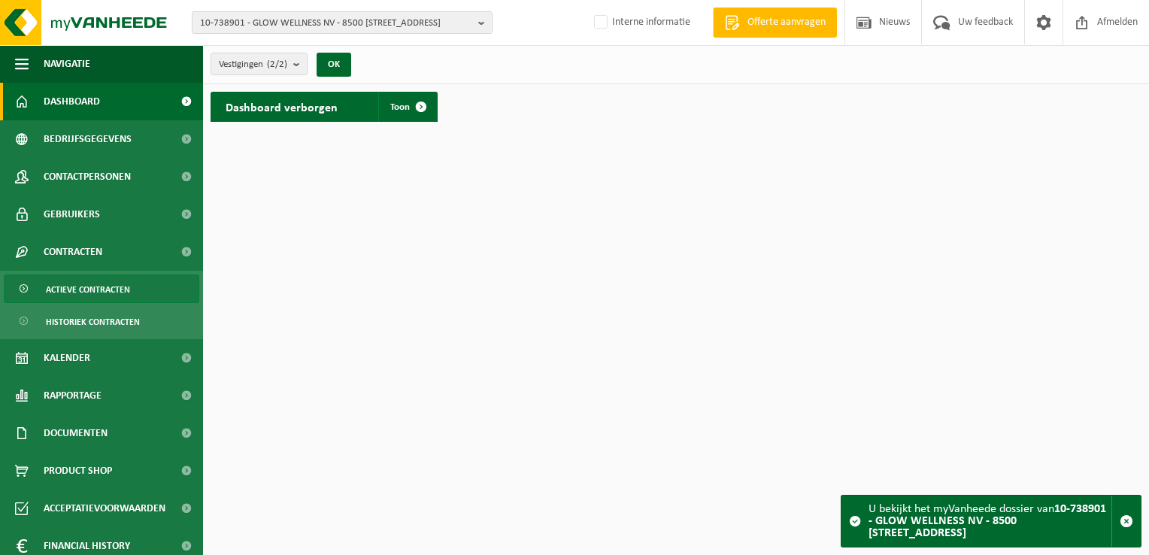
click at [95, 290] on span "Actieve contracten" at bounding box center [88, 289] width 84 height 29
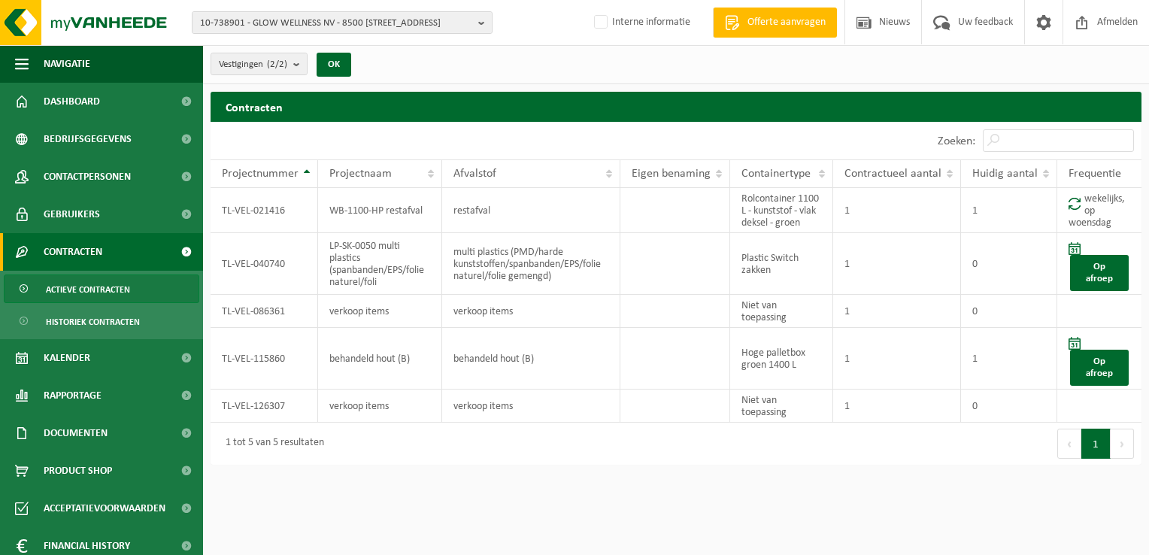
click at [588, 489] on html "10-738901 - GLOW WELLNESS NV - 8500 KORTRIJK, [STREET_ADDRESS] WELLNESS NV - 85…" at bounding box center [574, 277] width 1149 height 555
